Goal: Communication & Community: Answer question/provide support

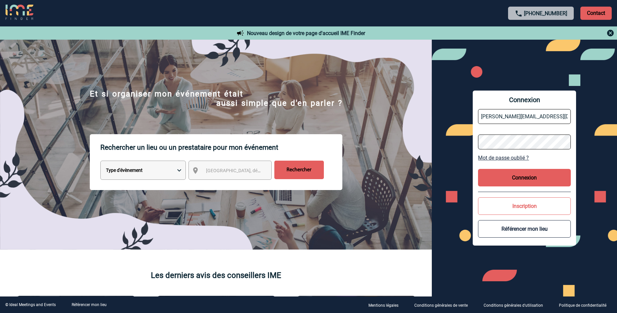
click at [521, 179] on button "Connexion" at bounding box center [524, 178] width 92 height 18
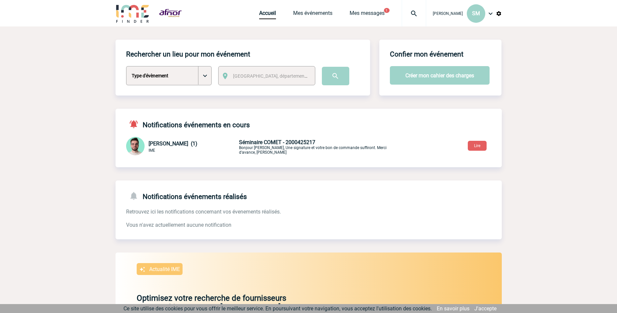
click at [288, 149] on p "Séminaire COMET - 2000425217 Bonjour [PERSON_NAME], Une signature et votre bon …" at bounding box center [316, 147] width 155 height 16
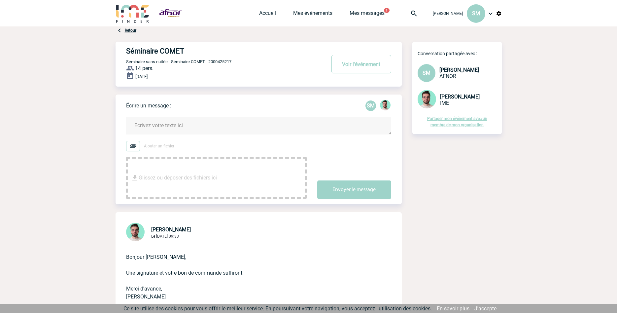
click at [204, 167] on span "Glissez ou déposer des fichiers ici" at bounding box center [178, 177] width 78 height 33
click at [168, 132] on textarea at bounding box center [258, 126] width 265 height 18
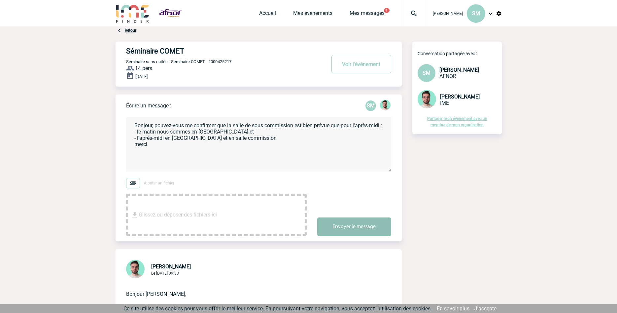
type textarea "Bonjour, pouvez-vous me confirmer que la salle de sous commission est bien prév…"
click at [345, 224] on button "Envoyer le message" at bounding box center [354, 226] width 74 height 18
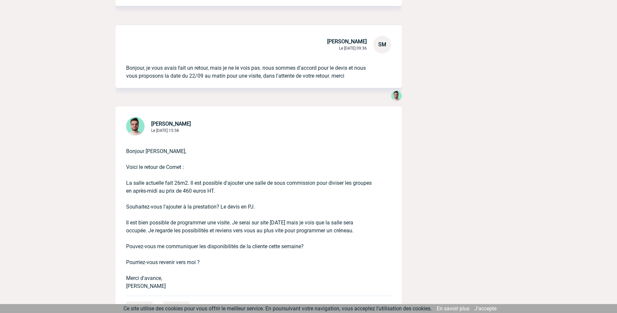
scroll to position [1247, 0]
click at [241, 186] on p "Bonjour Sylvia, Voici le retour de Comet : La salle actuelle fait 26m2. Il est …" at bounding box center [249, 211] width 247 height 153
click at [247, 190] on p "Bonjour Sylvia, Voici le retour de Comet : La salle actuelle fait 26m2. Il est …" at bounding box center [249, 211] width 247 height 153
